Goal: Information Seeking & Learning: Learn about a topic

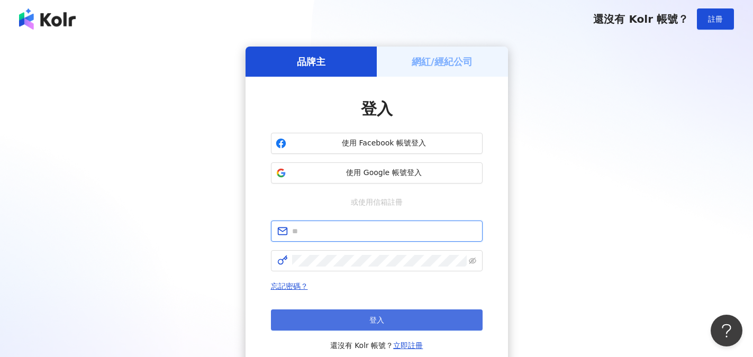
type input "**********"
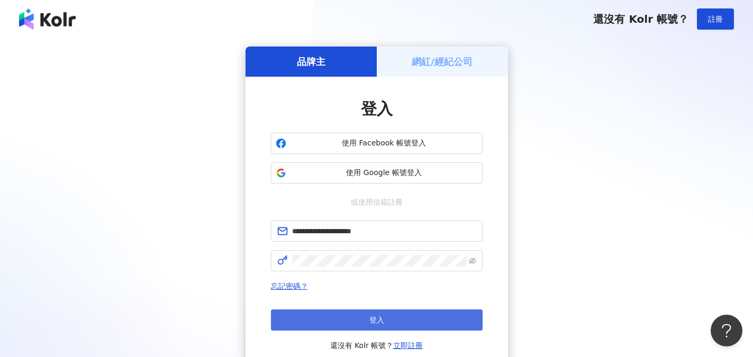
click at [359, 321] on button "登入" at bounding box center [377, 319] width 212 height 21
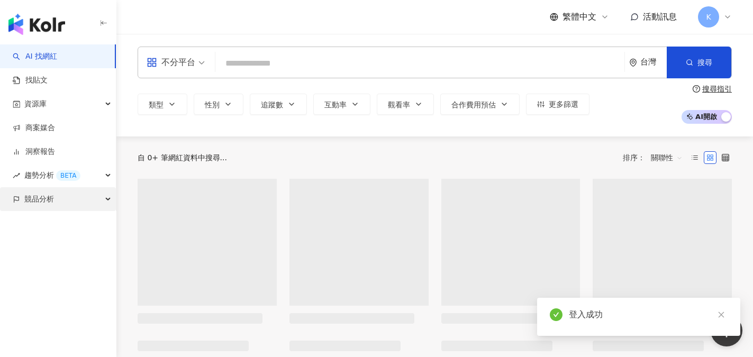
click at [42, 197] on span "競品分析" at bounding box center [39, 199] width 30 height 24
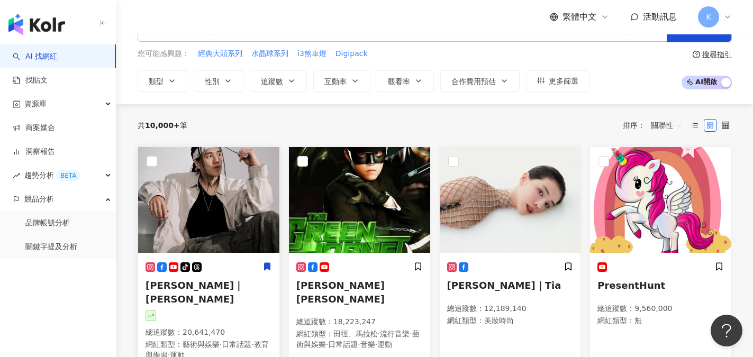
scroll to position [53, 0]
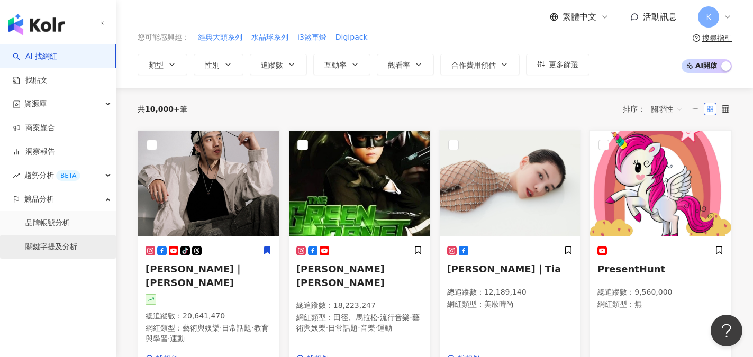
click at [68, 246] on link "關鍵字提及分析" at bounding box center [51, 247] width 52 height 11
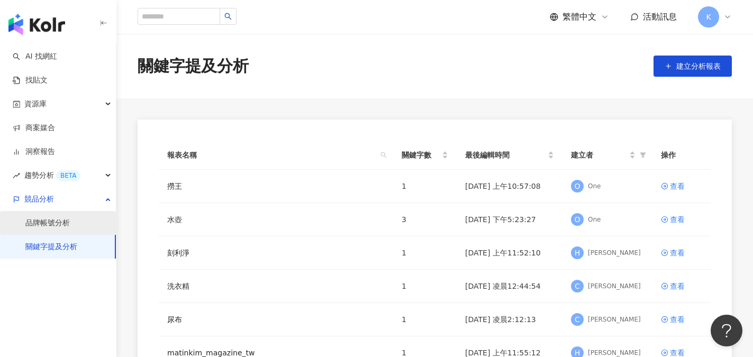
click at [53, 224] on link "品牌帳號分析" at bounding box center [47, 223] width 44 height 11
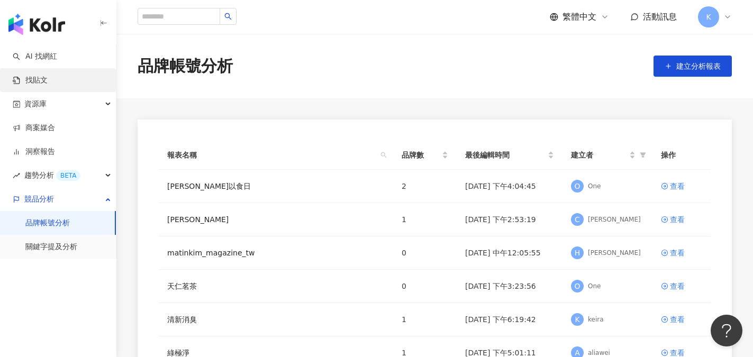
click at [35, 79] on link "找貼文" at bounding box center [30, 80] width 35 height 11
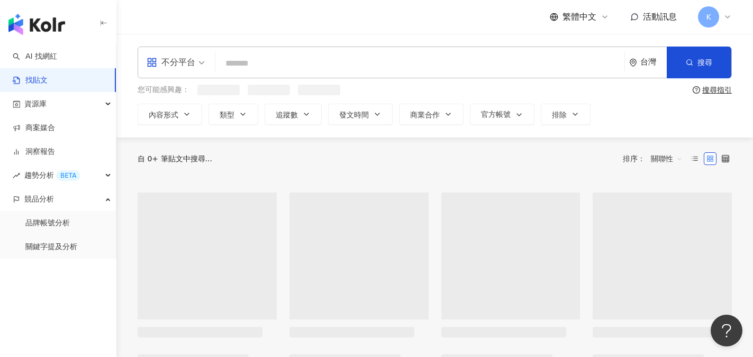
click at [249, 64] on input "search" at bounding box center [419, 63] width 400 height 23
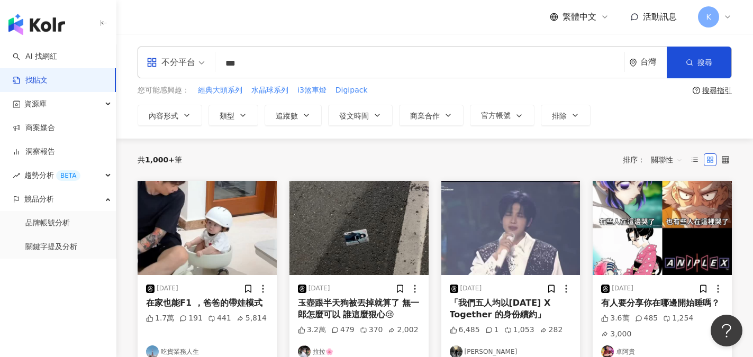
type input "***"
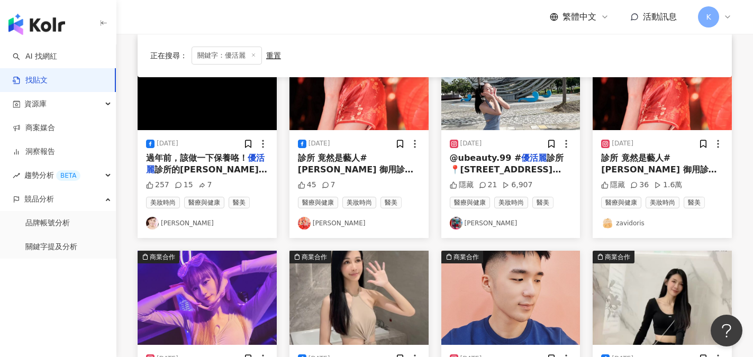
scroll to position [106, 0]
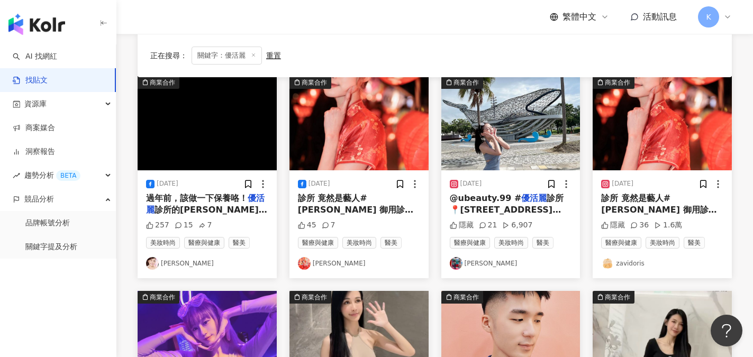
click at [509, 213] on span "診所 📍[STREET_ADDRESS] （這間醫美診所是美魔女藝人[PERSON_NAME]的秘密基地哦） 我的臉看起來凹陷沒活力 澎潤點看起來應該會更美 …" at bounding box center [511, 227] width 122 height 69
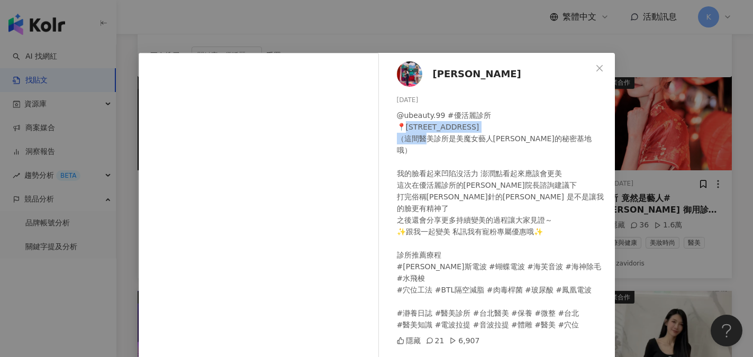
drag, startPoint x: 402, startPoint y: 126, endPoint x: 540, endPoint y: 129, distance: 138.6
click at [540, 129] on div "@ubeauty.99 #優活麗診所 📍[STREET_ADDRESS] （這間醫美診所是美魔女藝人[PERSON_NAME]的秘密基地哦） 我的臉看起來凹陷…" at bounding box center [501, 219] width 209 height 221
copy div "[STREET_ADDRESS]"
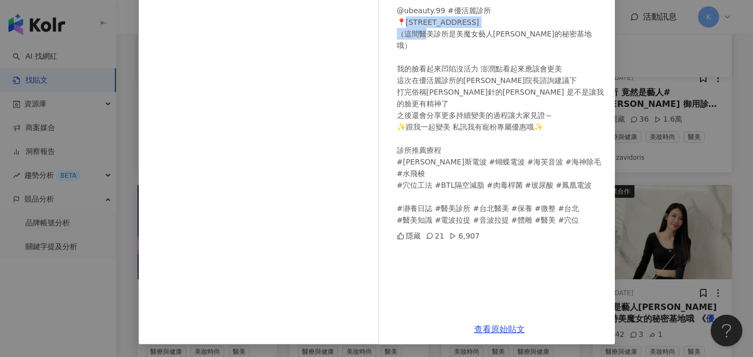
scroll to position [0, 0]
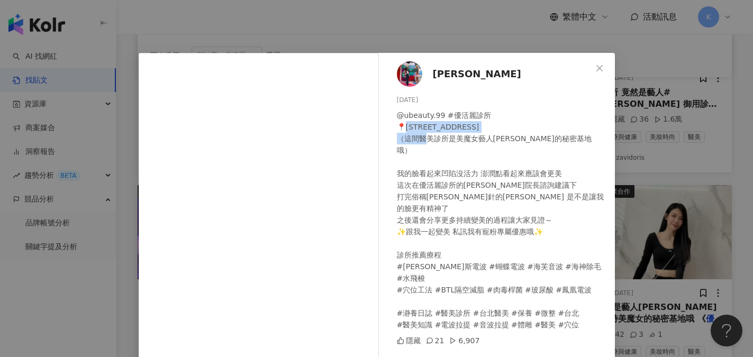
click at [595, 64] on icon "close" at bounding box center [599, 68] width 8 height 8
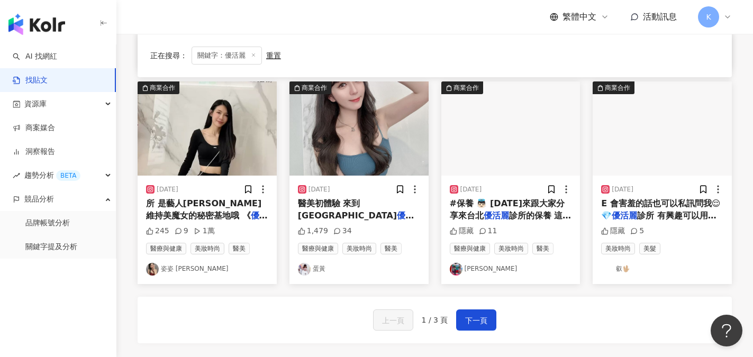
scroll to position [582, 0]
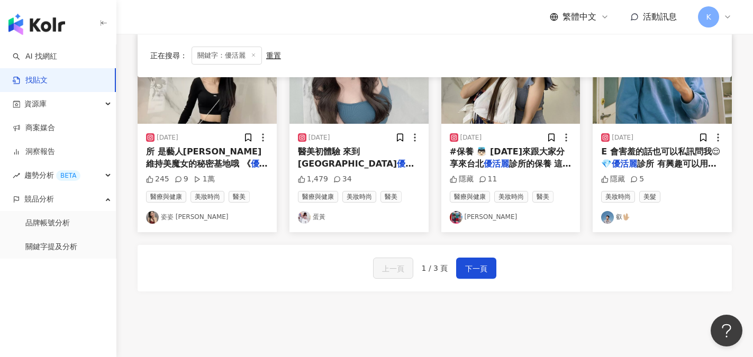
click at [570, 278] on div "上一頁 1 / 3 頁 下一頁" at bounding box center [434, 268] width 594 height 47
click at [485, 163] on span "診所的保養 這次是打俗稱 #童妍針" at bounding box center [511, 170] width 122 height 22
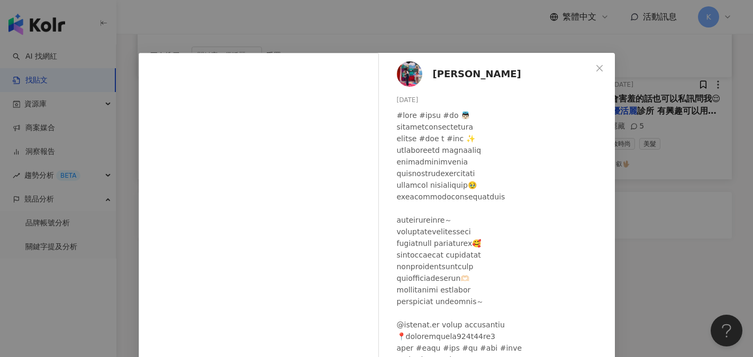
scroll to position [0, 0]
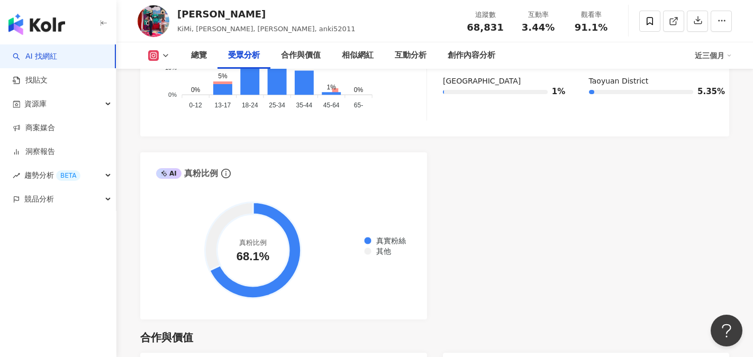
scroll to position [1189, 0]
